Goal: Task Accomplishment & Management: Complete application form

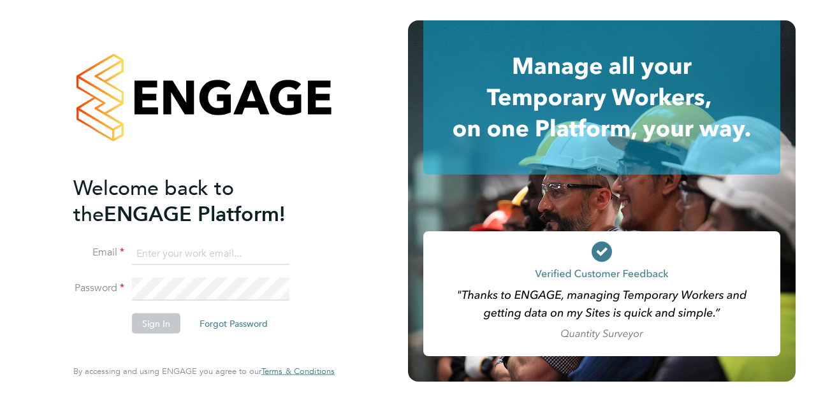
click at [209, 255] on input at bounding box center [210, 253] width 157 height 23
type input "frank.watts@wates.co.uk"
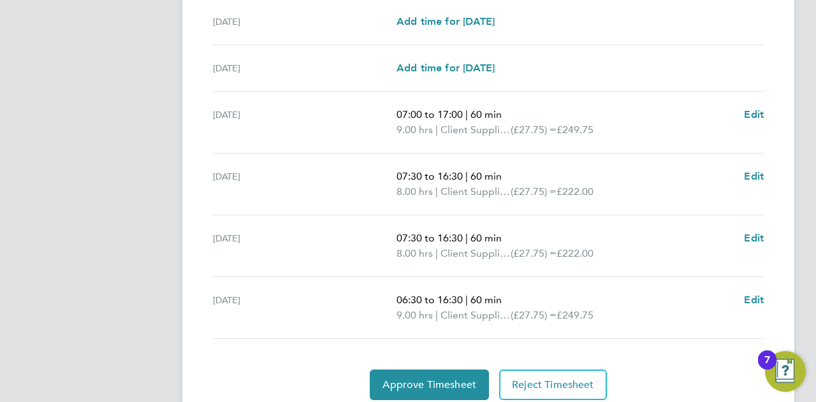
scroll to position [484, 0]
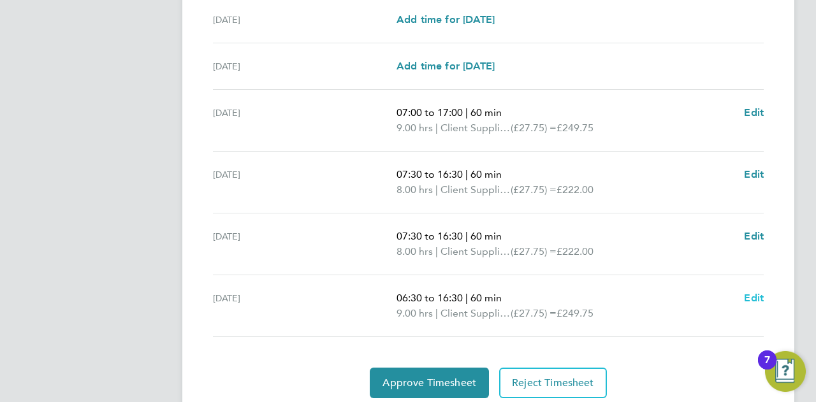
click at [753, 298] on span "Edit" at bounding box center [754, 298] width 20 height 12
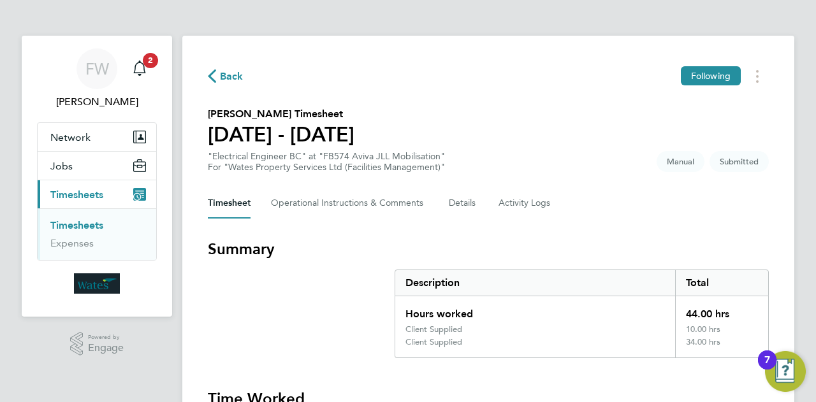
select select "60"
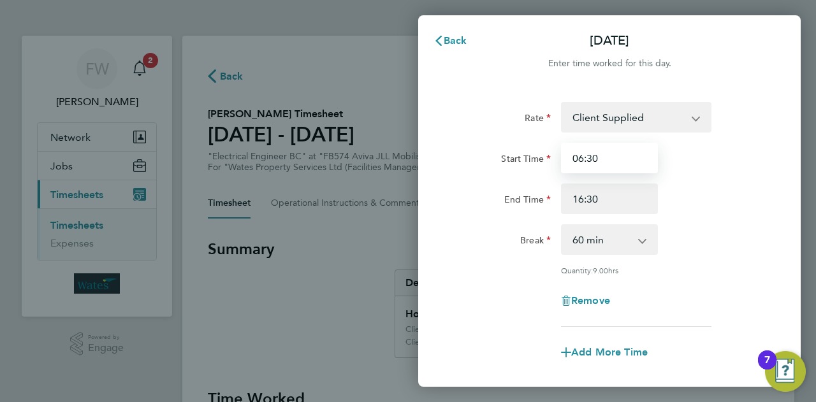
click at [582, 160] on input "06:30" at bounding box center [609, 158] width 97 height 31
type input "07:30"
click at [751, 223] on div "Rate Client Supplied [DATE] Rate Start Time 07:30 End Time 16:30 Break 0 min 15…" at bounding box center [609, 214] width 311 height 225
click at [776, 33] on button "Cancel" at bounding box center [768, 40] width 66 height 25
select select "60"
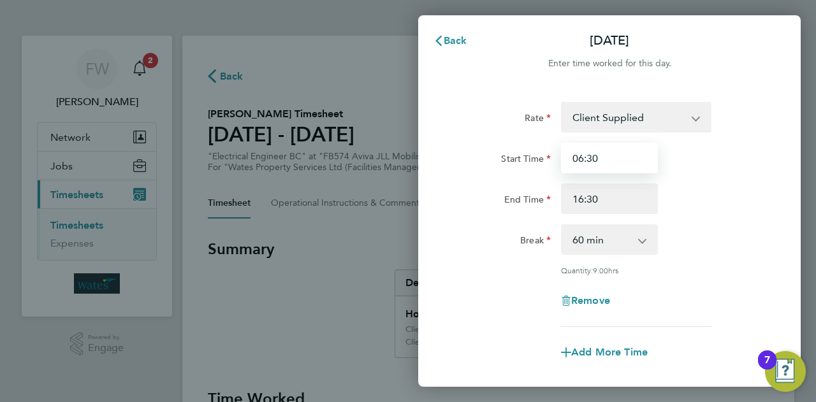
click at [583, 157] on input "06:30" at bounding box center [609, 158] width 97 height 31
type input "07:30"
click at [750, 239] on div "Break 0 min 15 min 30 min 45 min 60 min 75 min 90 min" at bounding box center [609, 239] width 321 height 31
click at [629, 351] on span "Add More Time" at bounding box center [609, 352] width 76 height 12
select select "null"
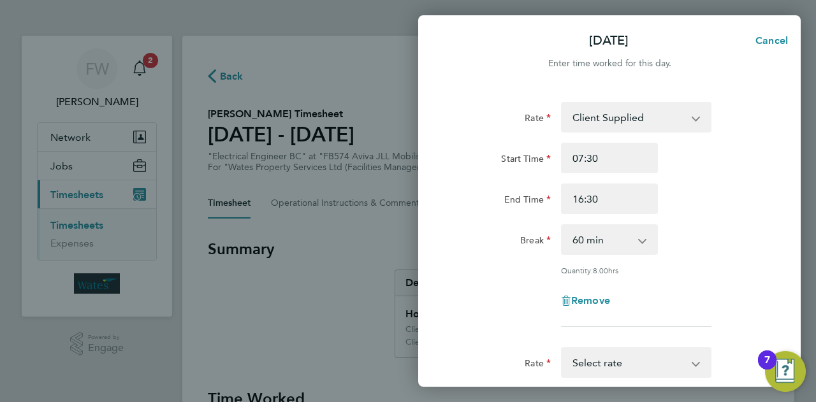
click at [727, 239] on div "Break 0 min 15 min 30 min 45 min 60 min 75 min 90 min" at bounding box center [609, 239] width 321 height 31
click at [323, 280] on div "[DATE] Cancel Enter time worked for this day. Rate Client Supplied [DATE] Rate …" at bounding box center [408, 201] width 816 height 402
click at [695, 124] on app-icon-cross-button at bounding box center [702, 117] width 15 height 28
click at [700, 365] on app-icon-cross-button at bounding box center [702, 363] width 15 height 28
click at [699, 365] on app-icon-cross-button at bounding box center [702, 363] width 15 height 28
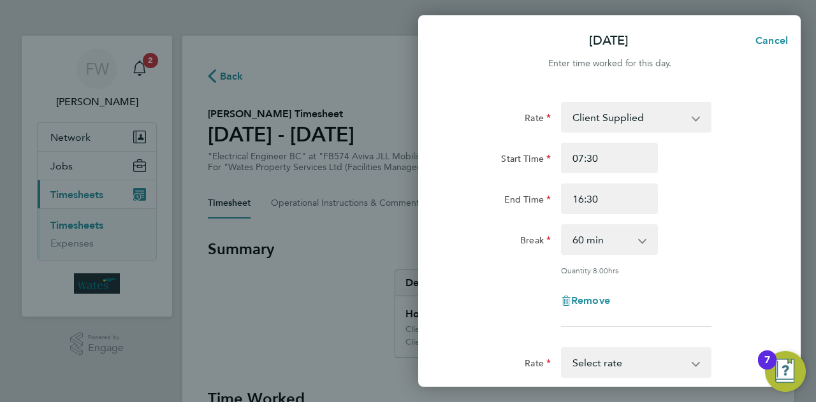
click at [699, 364] on app-icon-cross-button at bounding box center [702, 363] width 15 height 28
click at [696, 363] on app-icon-cross-button at bounding box center [702, 363] width 15 height 28
click at [768, 47] on span "Cancel" at bounding box center [770, 40] width 36 height 12
select select "60"
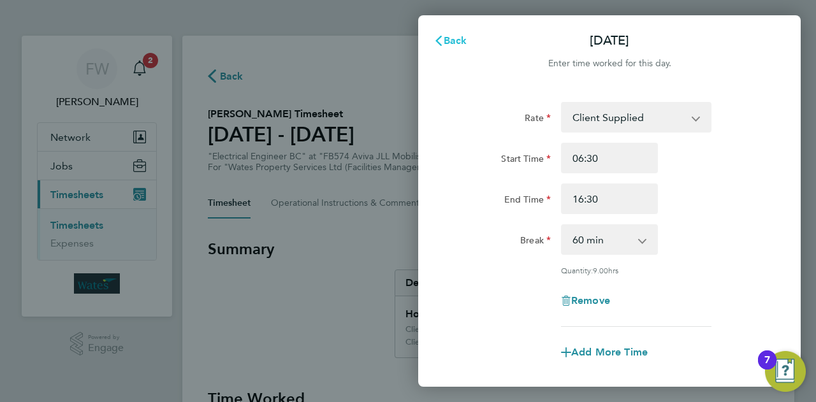
click at [445, 45] on span "Back" at bounding box center [456, 40] width 24 height 12
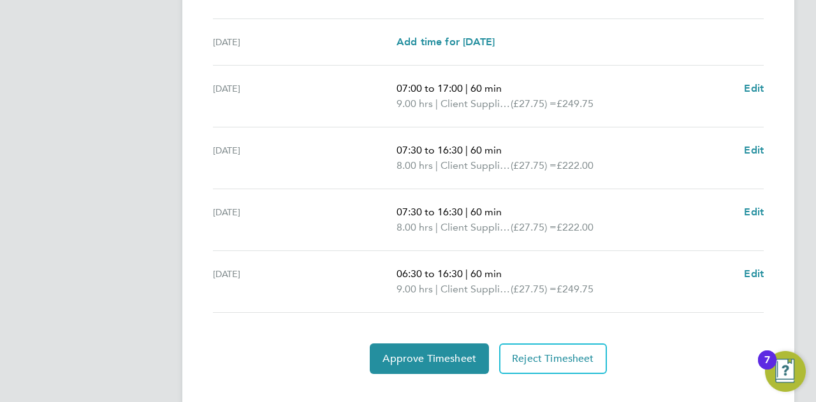
scroll to position [510, 0]
